Goal: Navigation & Orientation: Find specific page/section

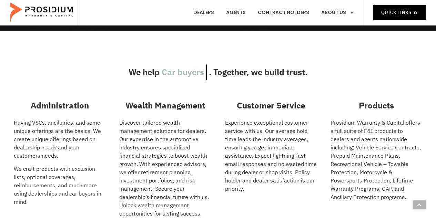
scroll to position [107, 0]
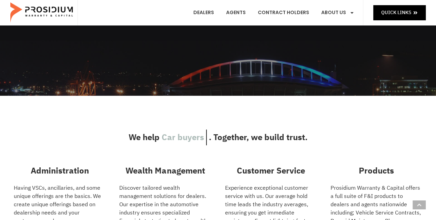
drag, startPoint x: 438, startPoint y: 89, endPoint x: 409, endPoint y: 26, distance: 69.3
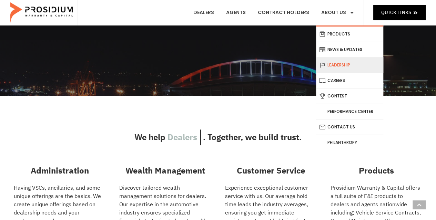
click at [337, 63] on link "Leadership" at bounding box center [349, 65] width 67 height 15
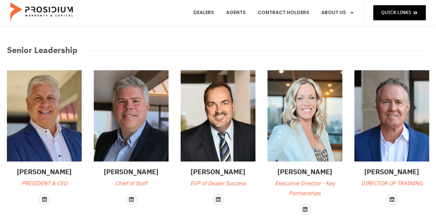
scroll to position [30, 0]
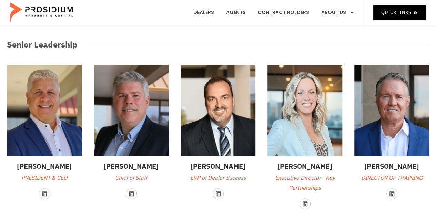
click at [128, 138] on e-page-transition at bounding box center [218, 110] width 436 height 220
click at [132, 178] on e-page-transition at bounding box center [218, 110] width 436 height 220
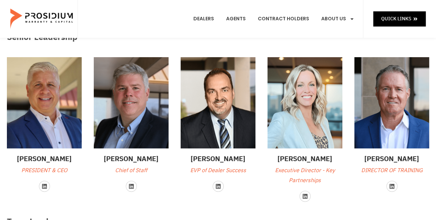
scroll to position [0, 0]
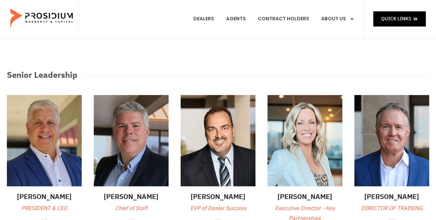
drag, startPoint x: 438, startPoint y: 24, endPoint x: 441, endPoint y: -7, distance: 31.8
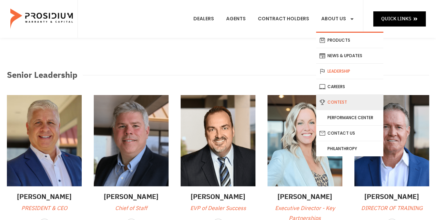
click at [329, 100] on link "Contest" at bounding box center [349, 102] width 67 height 15
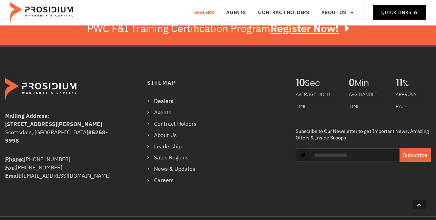
scroll to position [626, 0]
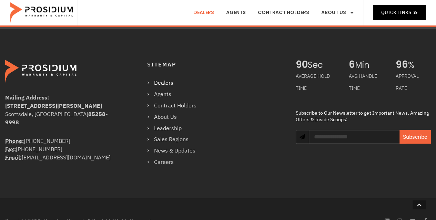
click at [239, 12] on e-page-transition at bounding box center [218, 110] width 436 height 220
